Goal: Navigation & Orientation: Find specific page/section

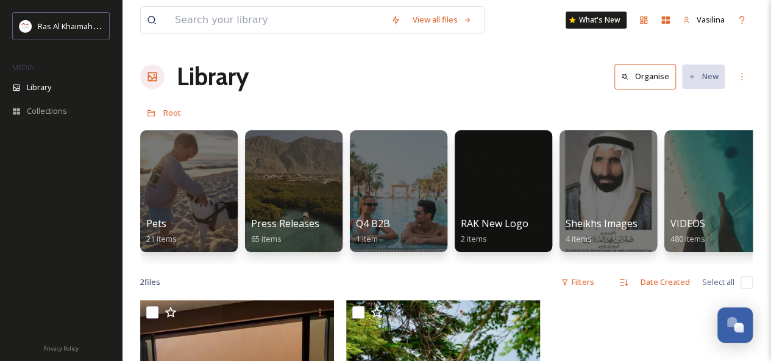
scroll to position [0, 2532]
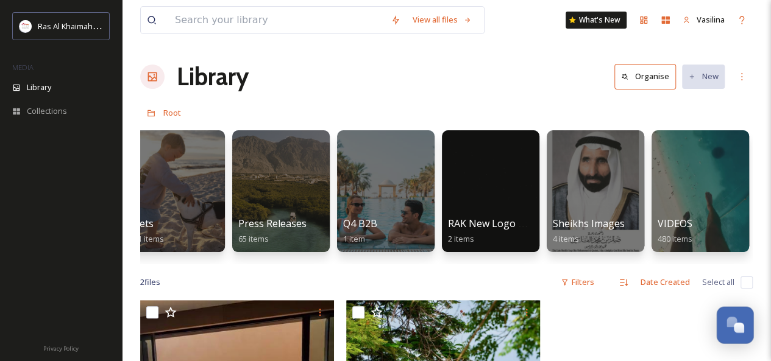
drag, startPoint x: 244, startPoint y: 267, endPoint x: 751, endPoint y: 314, distance: 509.2
click at [751, 314] on button "Open Chat" at bounding box center [735, 325] width 37 height 37
click at [751, 313] on div "👋 Hi there - Have any questions for us? We’re here to help! Just drop us a mess…" at bounding box center [661, 192] width 219 height 287
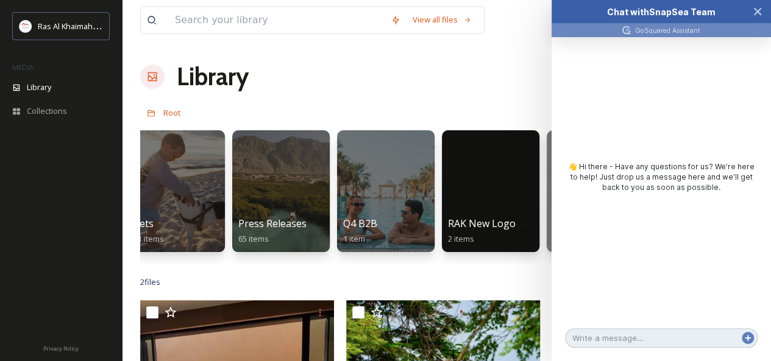
drag, startPoint x: 750, startPoint y: 311, endPoint x: 636, endPoint y: 274, distance: 120.1
click at [639, 274] on div "👋 Hi there - Have any questions for us? We’re here to help! Just drop us a mess…" at bounding box center [661, 180] width 219 height 287
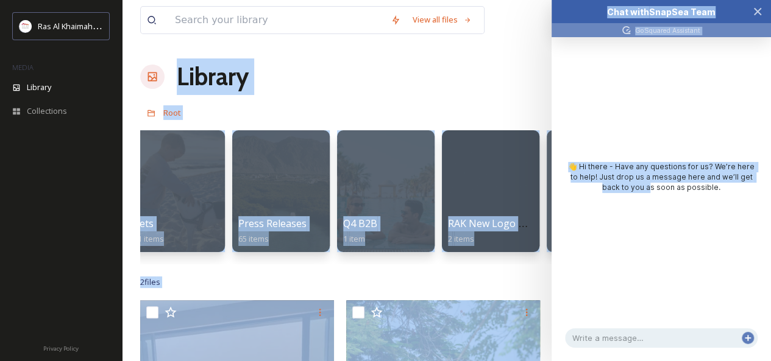
drag, startPoint x: 636, startPoint y: 274, endPoint x: 747, endPoint y: -8, distance: 302.4
click at [747, 0] on html "Ras Al Khaimah Tourism Development Authority MEDIA Library Collections Privacy …" at bounding box center [385, 333] width 771 height 666
drag, startPoint x: 763, startPoint y: 12, endPoint x: 705, endPoint y: 8, distance: 58.6
click at [755, 10] on icon "Close Chat" at bounding box center [758, 12] width 10 height 10
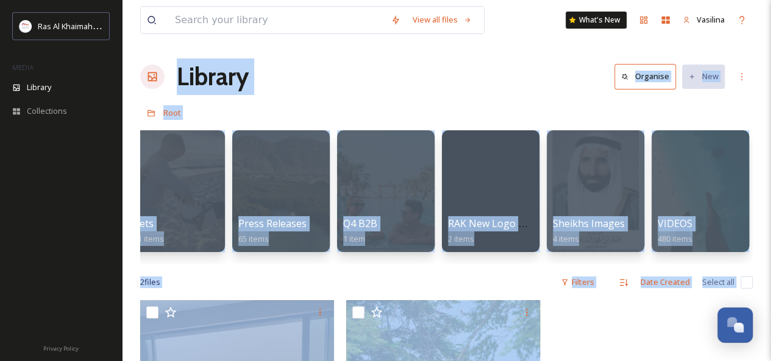
drag, startPoint x: 705, startPoint y: 8, endPoint x: 411, endPoint y: 56, distance: 297.1
click at [464, 25] on body "Ras Al Khaimah Tourism Development Authority MEDIA Library Collections Privacy …" at bounding box center [385, 333] width 771 height 666
drag, startPoint x: 408, startPoint y: 76, endPoint x: 381, endPoint y: 76, distance: 27.4
click at [411, 80] on div "Library Organise New" at bounding box center [446, 77] width 612 height 37
click at [66, 116] on div "Collections" at bounding box center [61, 111] width 122 height 24
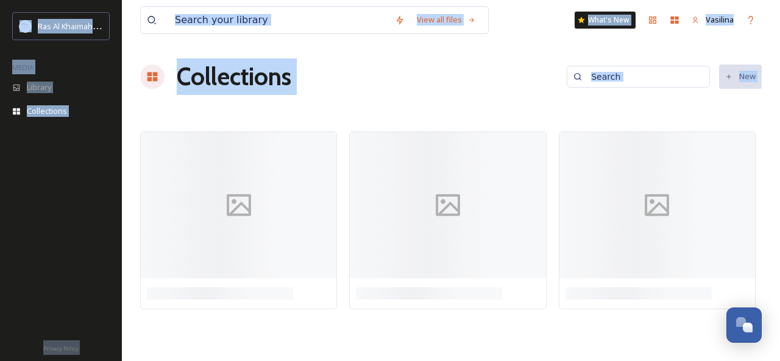
click at [460, 96] on div "View all files What's New Vasilina Collections New" at bounding box center [451, 180] width 658 height 361
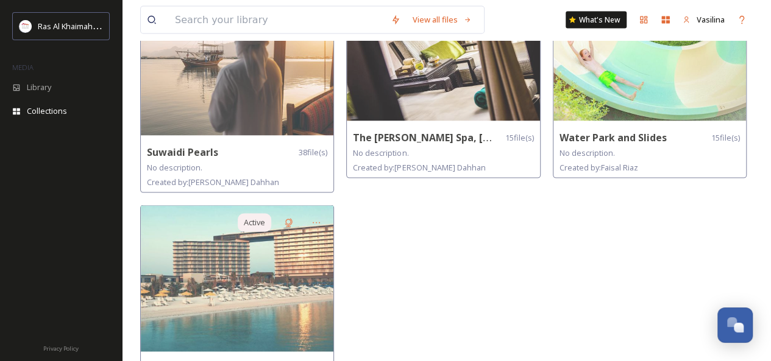
scroll to position [1274, 0]
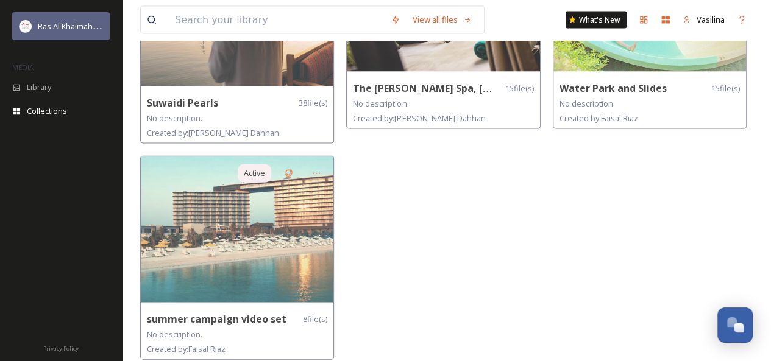
drag, startPoint x: 199, startPoint y: 1, endPoint x: 43, endPoint y: 19, distance: 157.0
click at [43, 19] on div "Ras Al Khaimah Tourism Development Authority" at bounding box center [70, 26] width 65 height 15
click at [45, 27] on span "Ras Al Khaimah Tourism Development Authority" at bounding box center [124, 26] width 172 height 12
click at [72, 27] on span "Ras Al Khaimah Tourism Development Authority" at bounding box center [124, 26] width 172 height 12
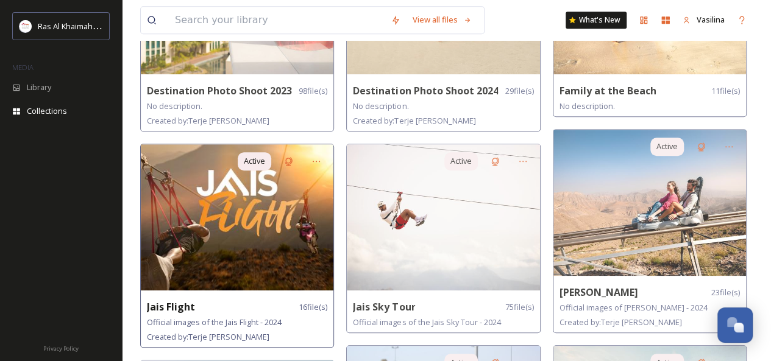
scroll to position [0, 0]
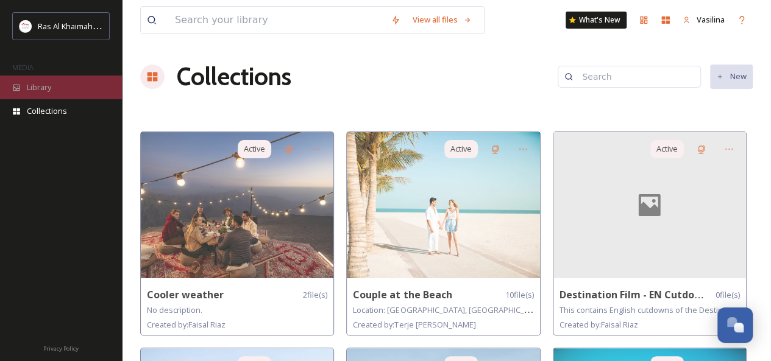
click at [51, 83] on span "Library" at bounding box center [39, 88] width 24 height 12
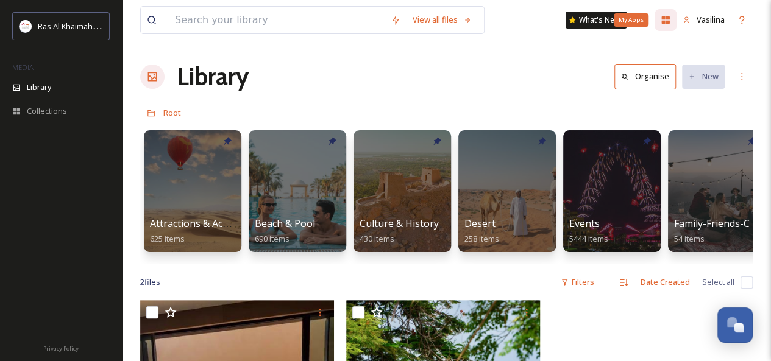
click at [666, 21] on icon at bounding box center [666, 19] width 8 height 7
